Goal: Use online tool/utility

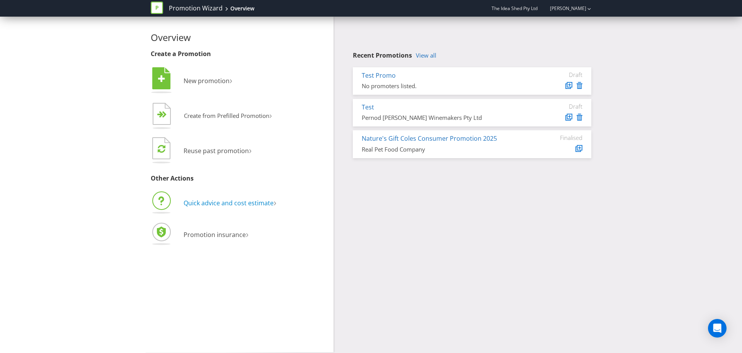
click at [234, 207] on span "Quick advice and cost estimate" at bounding box center [229, 203] width 90 height 9
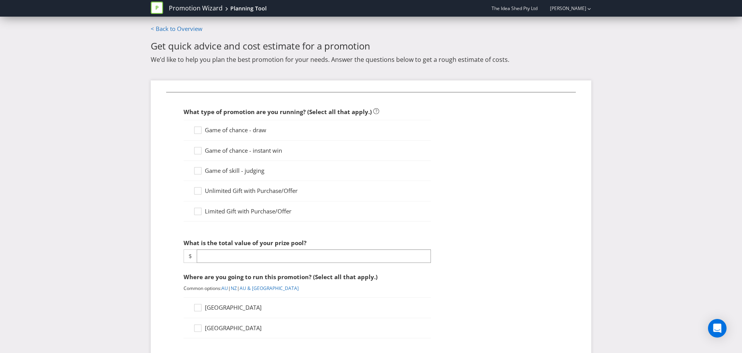
click at [223, 155] on label "Game of chance - instant win" at bounding box center [238, 151] width 90 height 8
click at [0, 0] on input "Game of chance - instant win" at bounding box center [0, 0] width 0 height 0
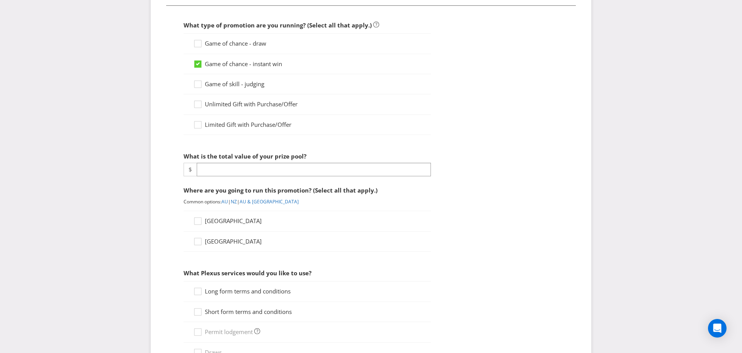
scroll to position [98, 0]
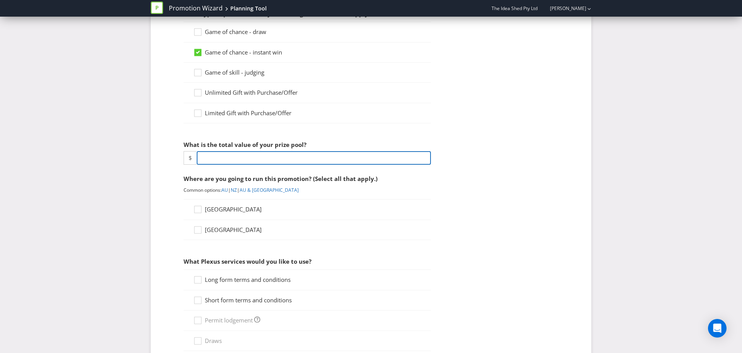
click at [229, 158] on input "number" at bounding box center [314, 158] width 234 height 14
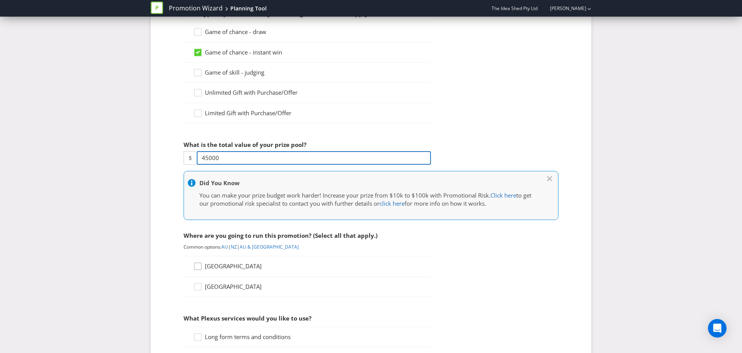
type input "45000"
drag, startPoint x: 196, startPoint y: 269, endPoint x: 197, endPoint y: 274, distance: 5.2
click at [197, 272] on icon at bounding box center [199, 268] width 12 height 12
click at [0, 0] on input "[GEOGRAPHIC_DATA]" at bounding box center [0, 0] width 0 height 0
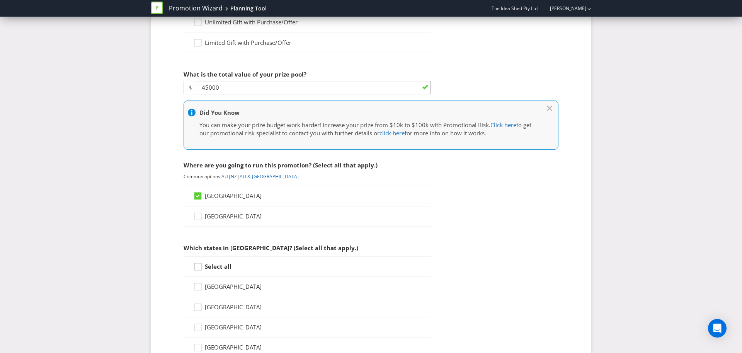
click at [199, 270] on icon at bounding box center [199, 269] width 12 height 12
click at [0, 0] on input "Select all" at bounding box center [0, 0] width 0 height 0
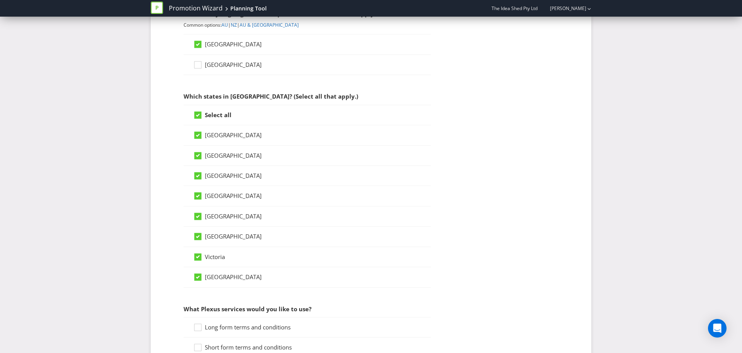
scroll to position [502, 0]
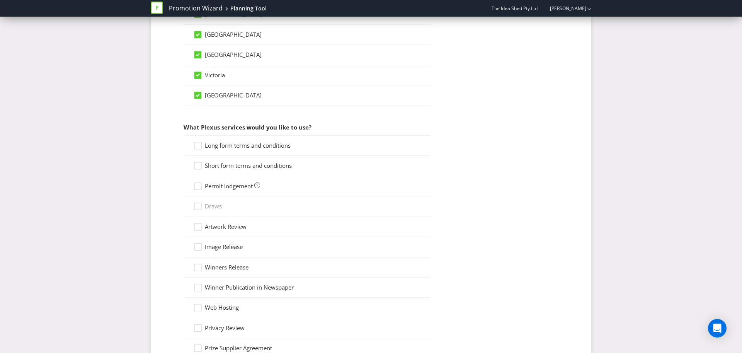
drag, startPoint x: 197, startPoint y: 150, endPoint x: 196, endPoint y: 160, distance: 9.7
click at [197, 151] on icon at bounding box center [199, 148] width 12 height 12
click at [0, 0] on input "Long form terms and conditions" at bounding box center [0, 0] width 0 height 0
drag, startPoint x: 196, startPoint y: 165, endPoint x: 198, endPoint y: 174, distance: 9.8
click at [196, 165] on div at bounding box center [198, 163] width 4 height 4
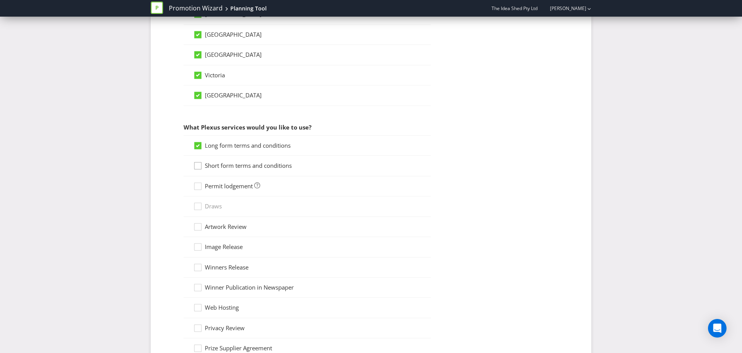
click at [0, 0] on input "Short form terms and conditions" at bounding box center [0, 0] width 0 height 0
click at [198, 186] on div at bounding box center [198, 184] width 4 height 4
click at [0, 0] on input "Permit lodgement" at bounding box center [0, 0] width 0 height 0
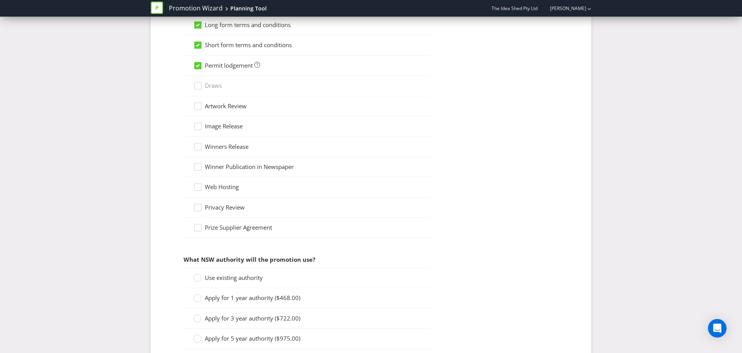
scroll to position [689, 0]
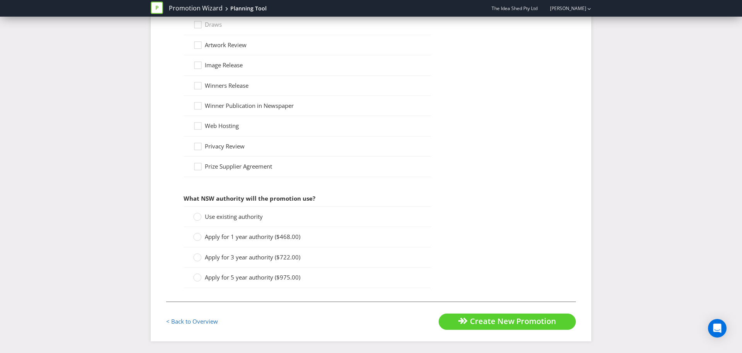
click at [205, 237] on span "Apply for 1 year authority ($468.00)" at bounding box center [253, 237] width 96 height 8
click at [0, 0] on input "Apply for 1 year authority ($468.00)" at bounding box center [0, 0] width 0 height 0
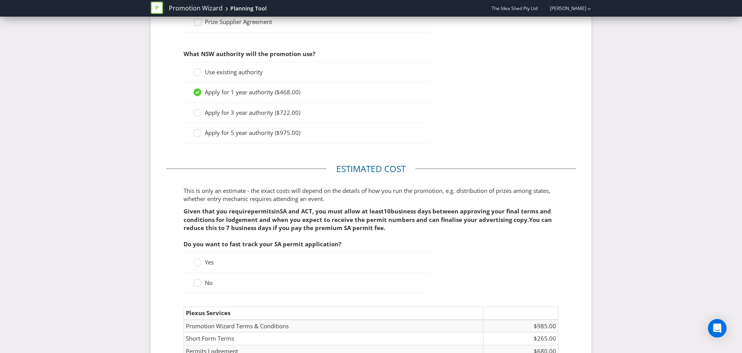
scroll to position [946, 0]
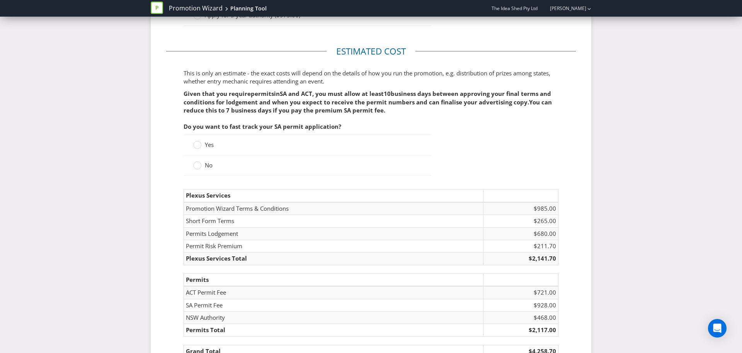
drag, startPoint x: 200, startPoint y: 147, endPoint x: 204, endPoint y: 152, distance: 6.3
click at [201, 148] on icon at bounding box center [197, 145] width 8 height 8
click at [0, 0] on input "Yes" at bounding box center [0, 0] width 0 height 0
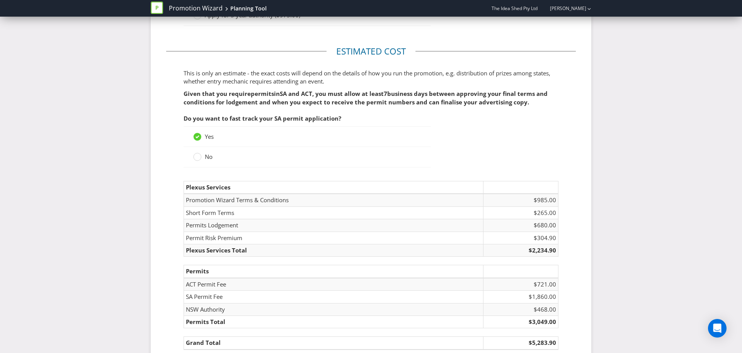
scroll to position [1002, 0]
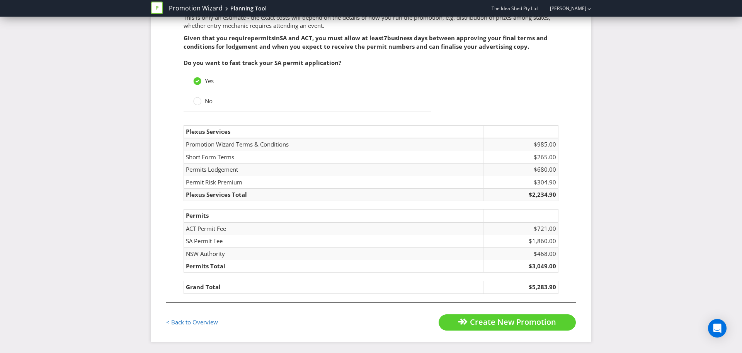
click at [539, 200] on td "$2,234.90" at bounding box center [521, 194] width 75 height 12
drag, startPoint x: 539, startPoint y: 200, endPoint x: 12, endPoint y: 212, distance: 526.8
click at [538, 200] on td "$2,234.90" at bounding box center [521, 194] width 75 height 12
copy td "2,234.90"
click at [540, 272] on td "$3,049.00" at bounding box center [521, 266] width 75 height 12
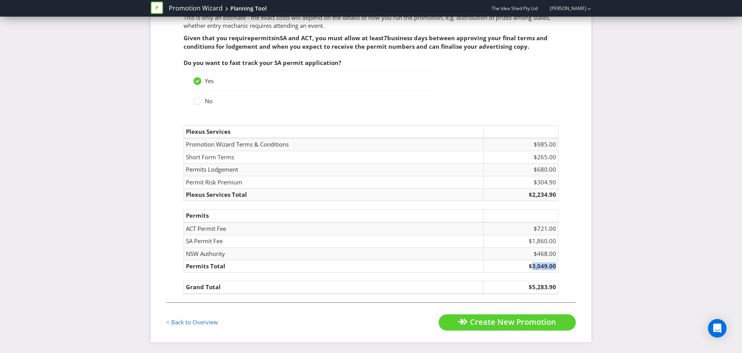
click at [540, 272] on td "$3,049.00" at bounding box center [521, 266] width 75 height 12
click at [541, 256] on td "$468.00" at bounding box center [521, 253] width 75 height 12
copy td "468.00"
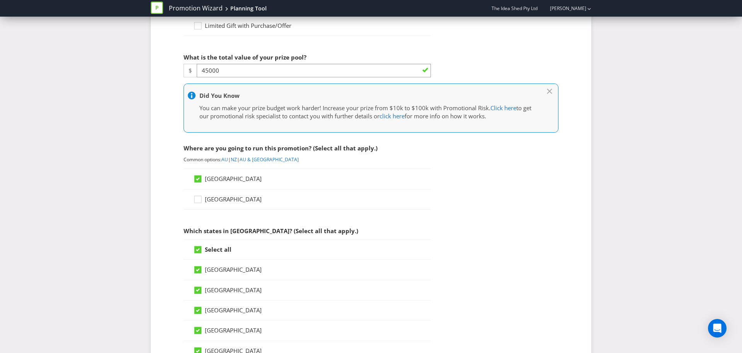
scroll to position [155, 0]
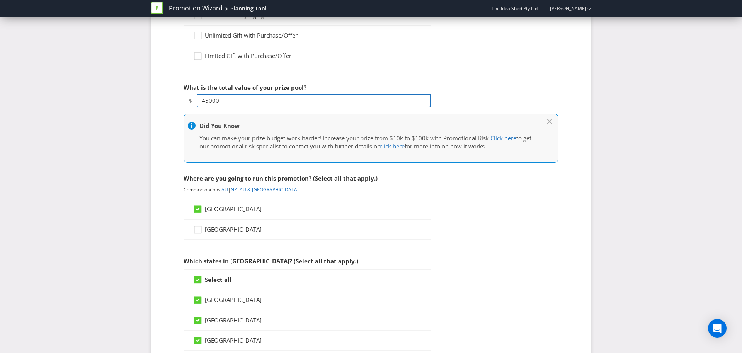
click at [213, 105] on input "45000" at bounding box center [314, 101] width 234 height 14
click at [209, 102] on input "45000" at bounding box center [314, 101] width 234 height 14
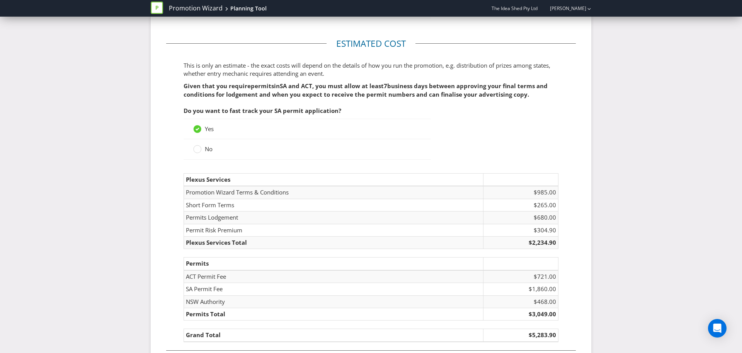
scroll to position [1009, 0]
